Goal: Task Accomplishment & Management: Manage account settings

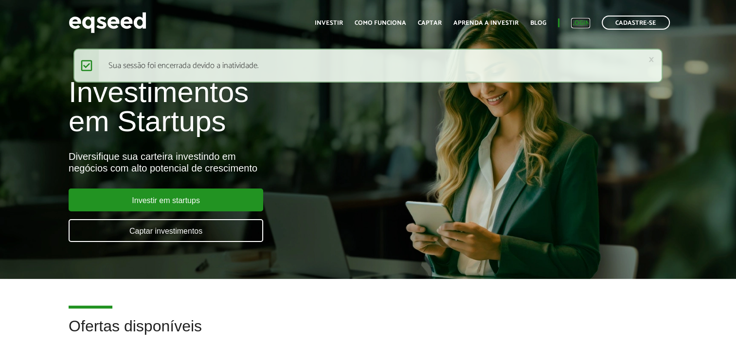
click at [582, 25] on link "Login" at bounding box center [580, 23] width 19 height 6
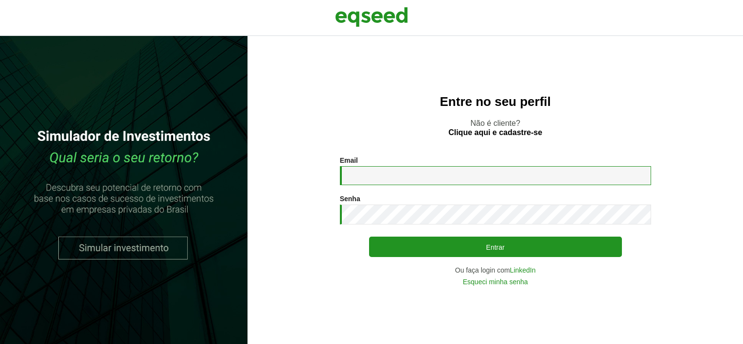
type input "**********"
click at [477, 258] on div "**********" at bounding box center [495, 221] width 311 height 129
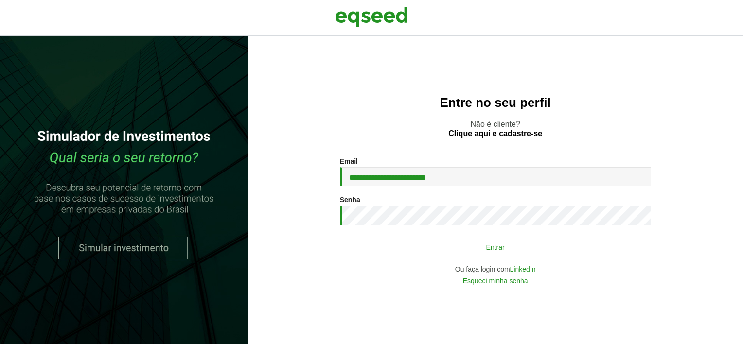
click at [478, 251] on button "Entrar" at bounding box center [495, 247] width 253 height 18
